Goal: Task Accomplishment & Management: Manage account settings

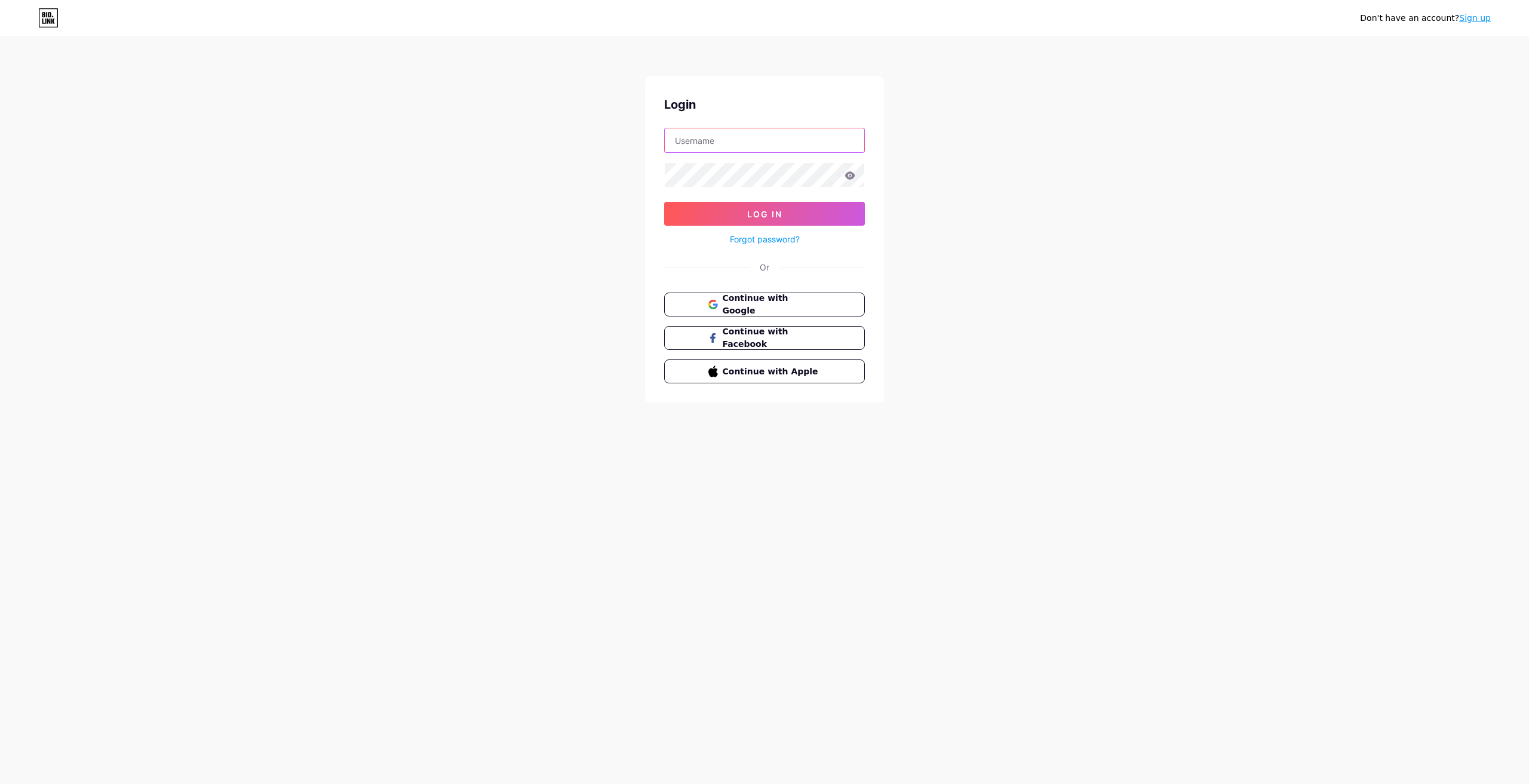
click at [740, 140] on input "text" at bounding box center [764, 140] width 199 height 24
drag, startPoint x: 995, startPoint y: 365, endPoint x: 930, endPoint y: 342, distance: 68.9
click at [995, 365] on div "Don't have an account? Sign up Login Log In Forgot password? Or Continue with G…" at bounding box center [764, 220] width 1529 height 441
click at [808, 299] on span "Continue with Google" at bounding box center [771, 305] width 100 height 26
